Goal: Task Accomplishment & Management: Use online tool/utility

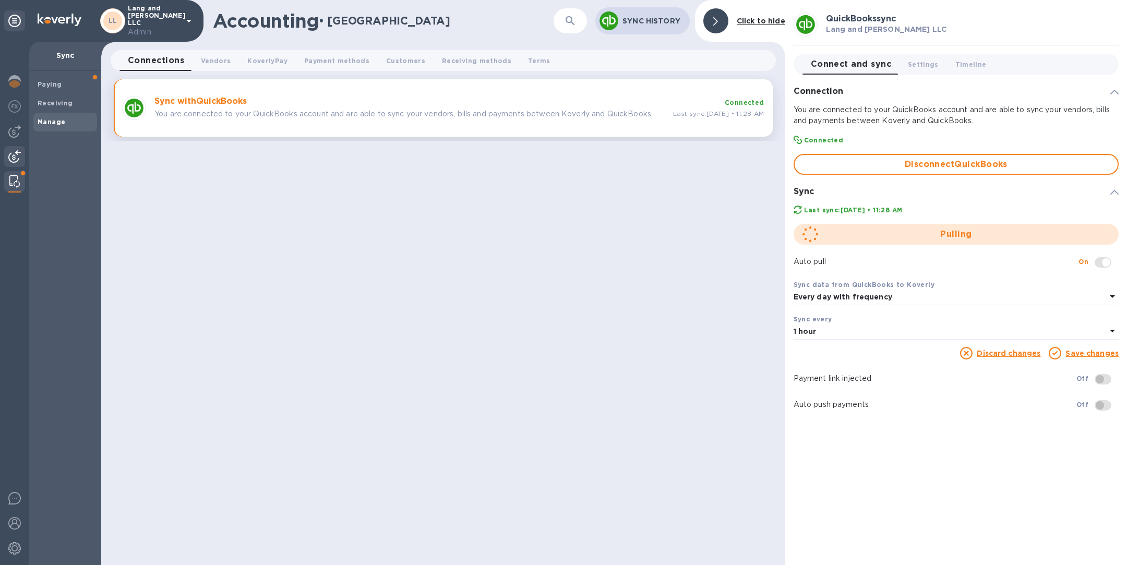
click at [14, 152] on img at bounding box center [14, 156] width 13 height 13
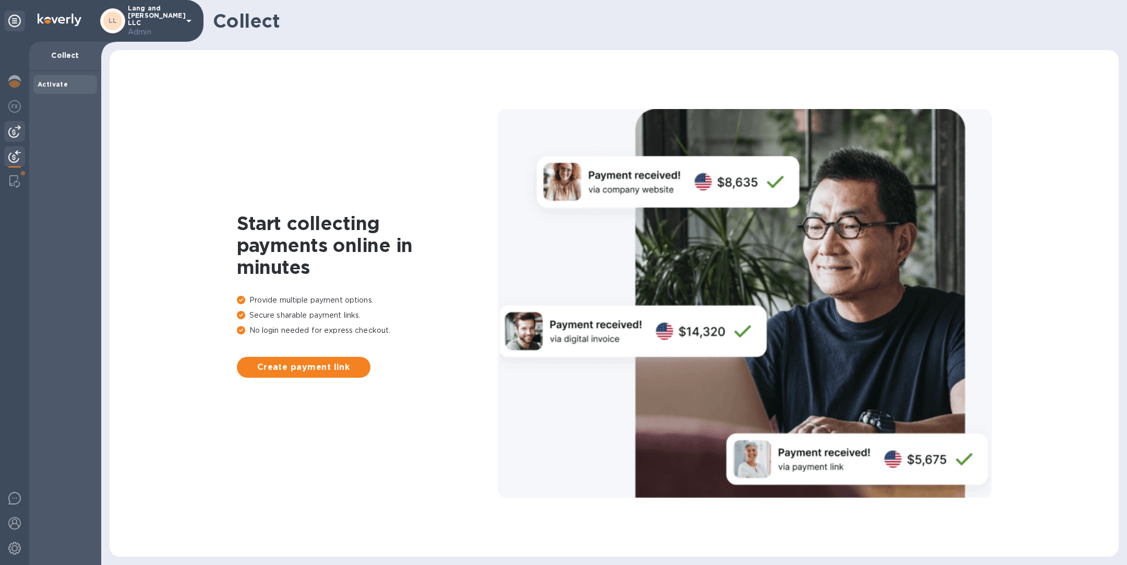
click at [14, 121] on div at bounding box center [14, 303] width 29 height 523
click at [18, 132] on img at bounding box center [14, 131] width 13 height 13
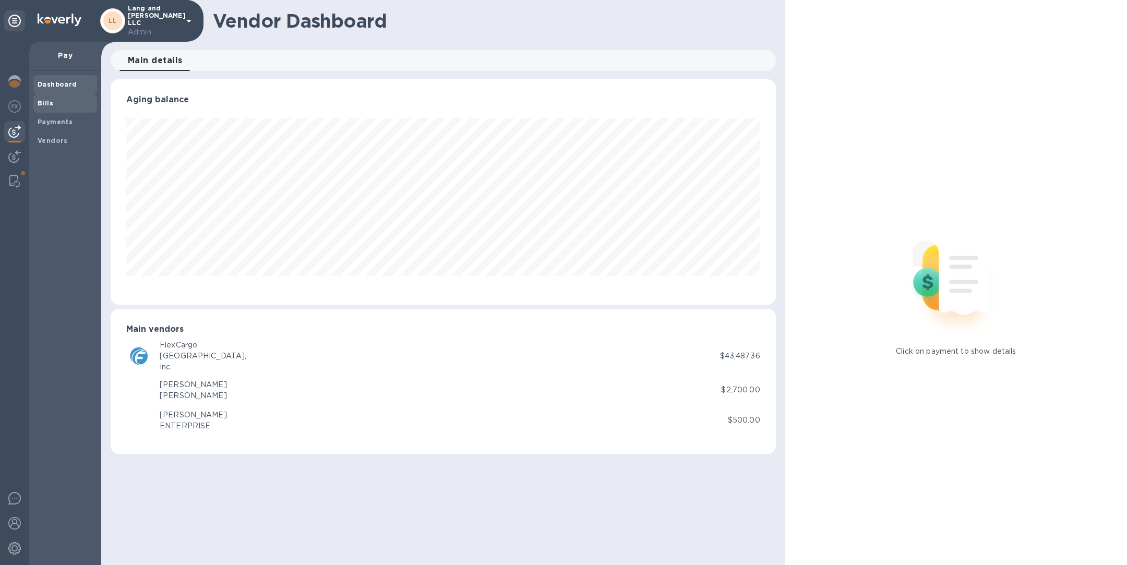
scroll to position [225, 664]
click at [50, 104] on b "Bills" at bounding box center [46, 103] width 16 height 8
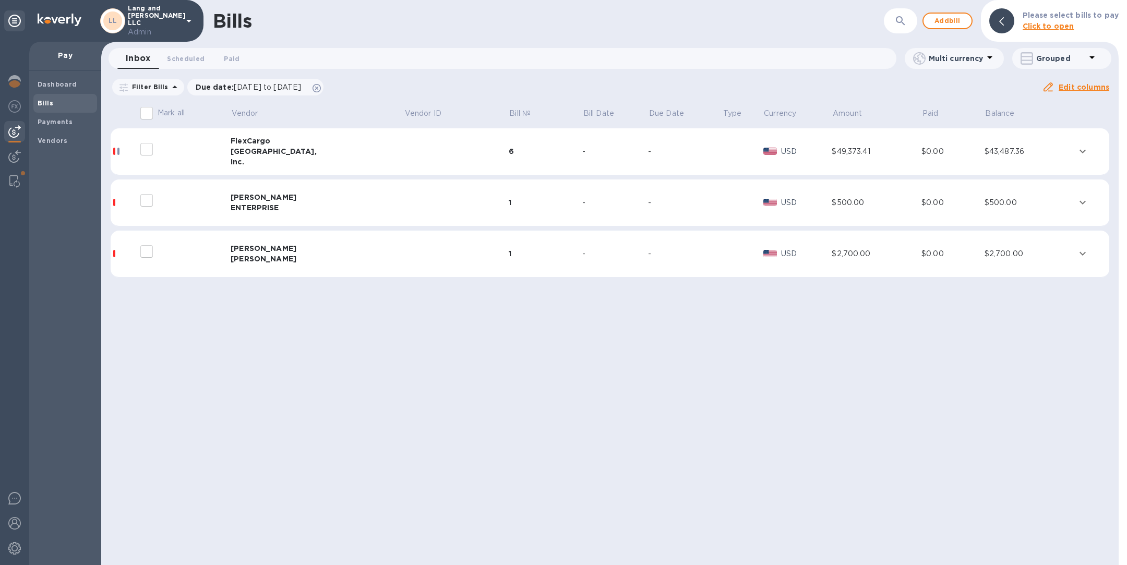
click at [303, 215] on td "[PERSON_NAME] ENTERPRISE" at bounding box center [317, 202] width 173 height 47
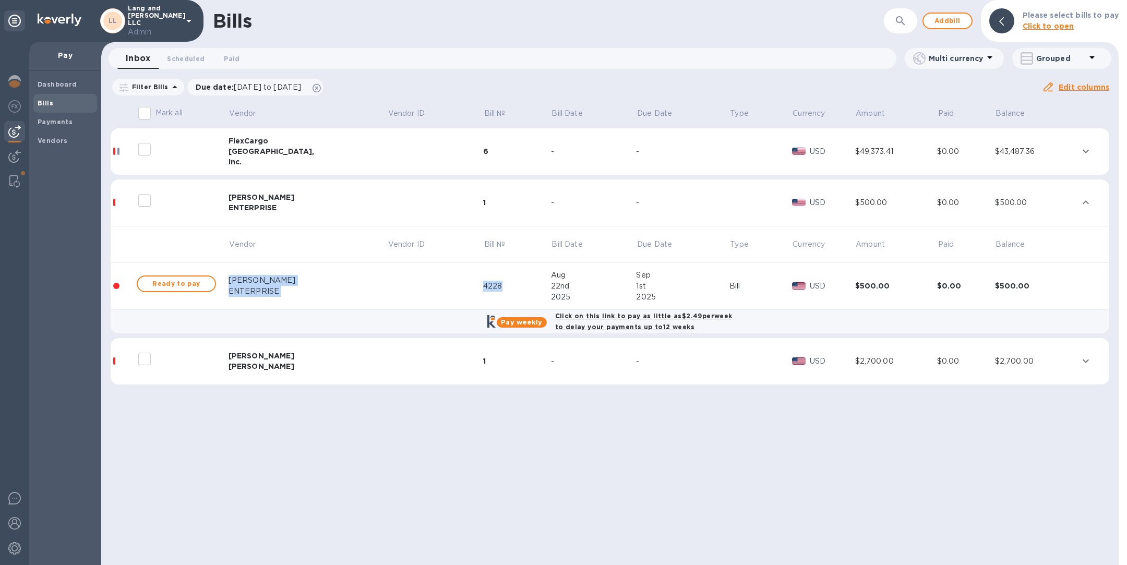
drag, startPoint x: 454, startPoint y: 286, endPoint x: 228, endPoint y: 281, distance: 225.4
click at [228, 281] on tr "Ready to pay [PERSON_NAME] ENTERPRISE 4228 [DATE] [DATE] Bill USD $500.00 $0.00…" at bounding box center [610, 286] width 998 height 47
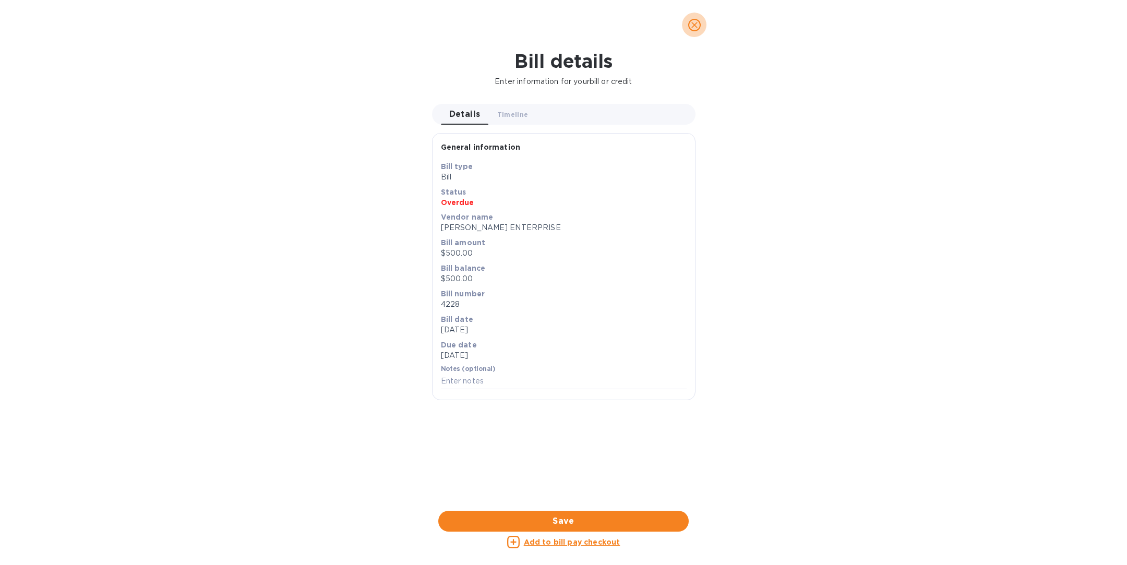
click at [696, 26] on icon "close" at bounding box center [694, 25] width 10 height 10
